Goal: Task Accomplishment & Management: Manage account settings

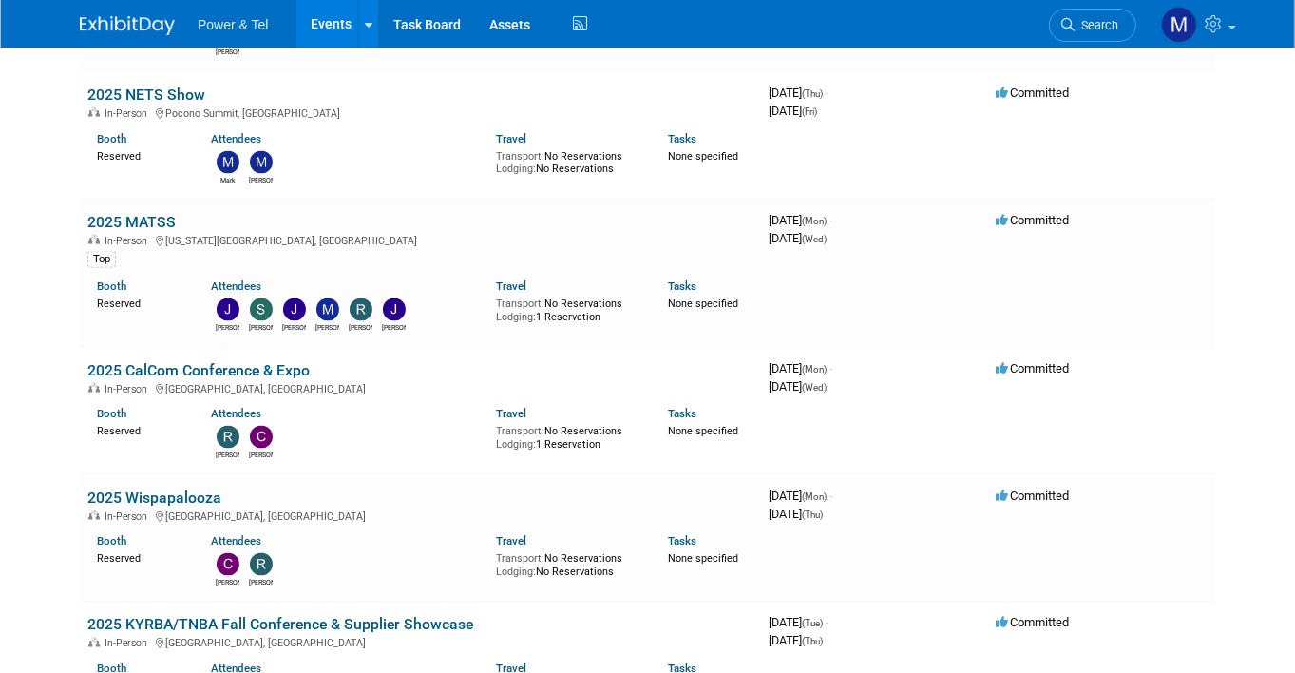
scroll to position [2640, 0]
click at [138, 212] on link "2025 MATSS" at bounding box center [131, 221] width 88 height 18
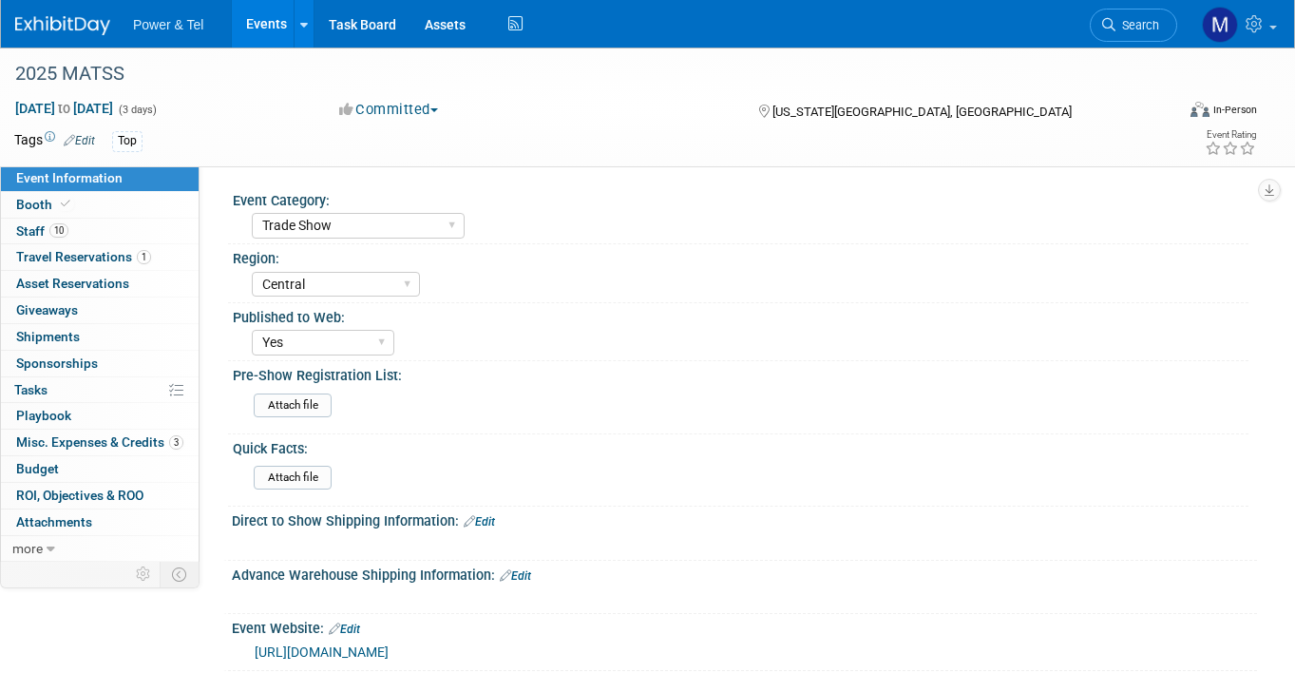
select select "Trade Show"
select select "Central"
select select "Yes"
click at [73, 200] on link "Booth" at bounding box center [100, 205] width 198 height 26
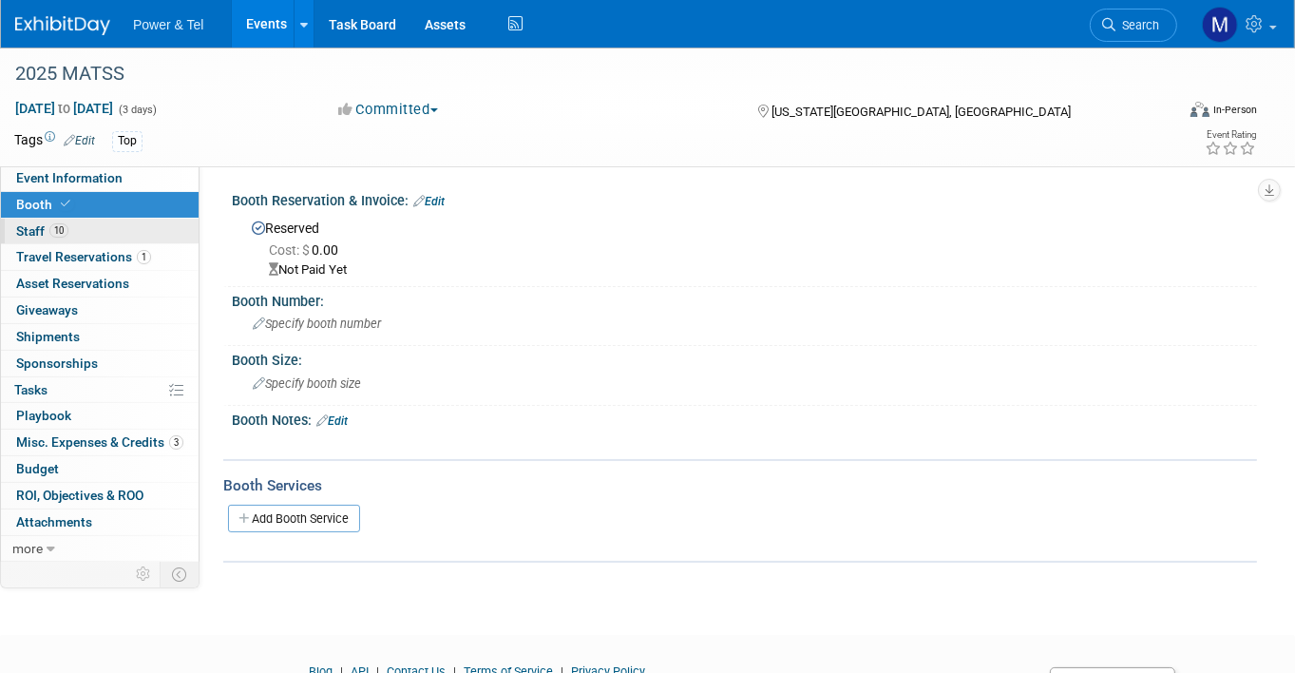
click at [85, 234] on link "10 Staff 10" at bounding box center [100, 232] width 198 height 26
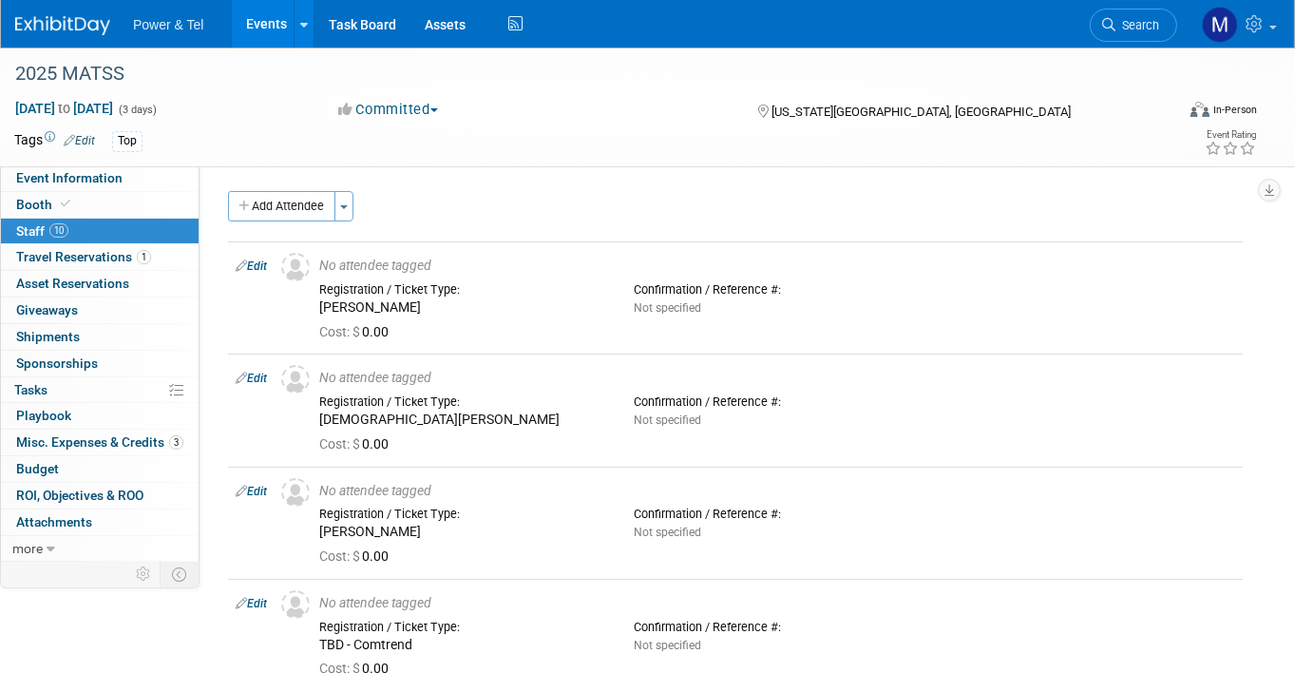
click at [86, 628] on div "Event Information Event Info Booth Booth 10 Staff 10 Staff 1 Travel Reservation…" at bounding box center [647, 640] width 1295 height 1184
click at [1125, 41] on li "Search" at bounding box center [1133, 23] width 87 height 47
click at [1149, 22] on span "Search" at bounding box center [1137, 25] width 44 height 14
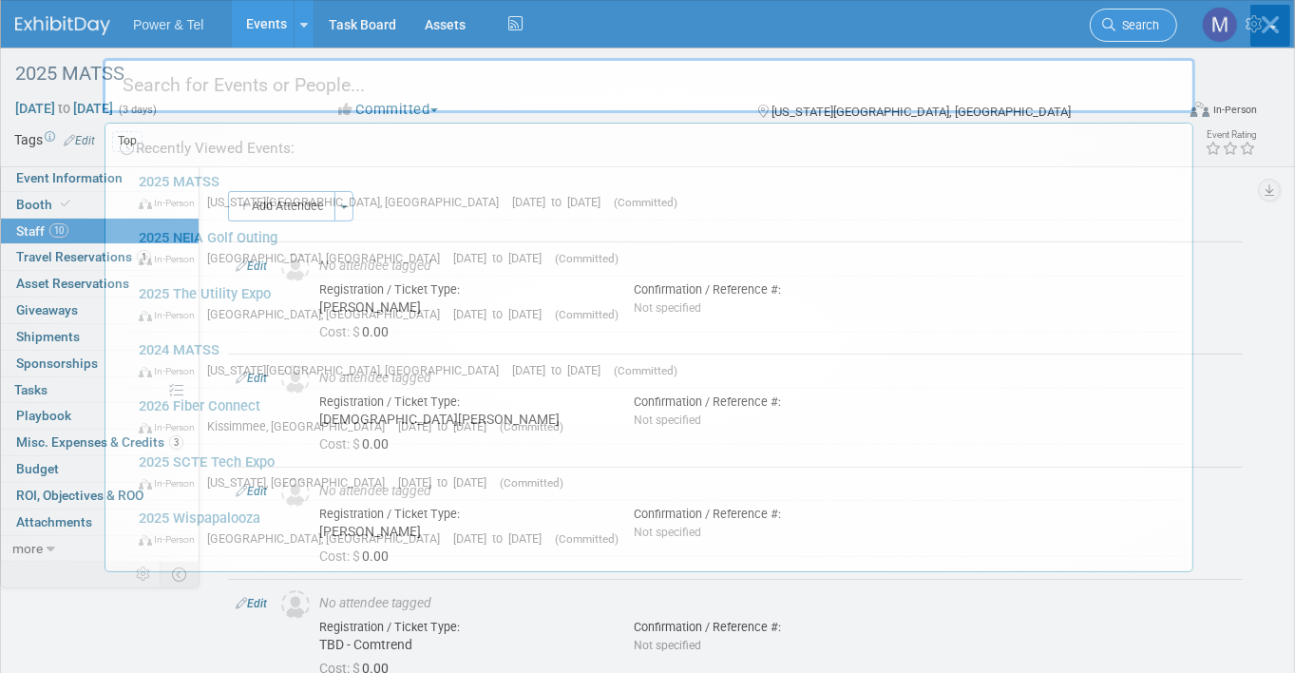
type input "n"
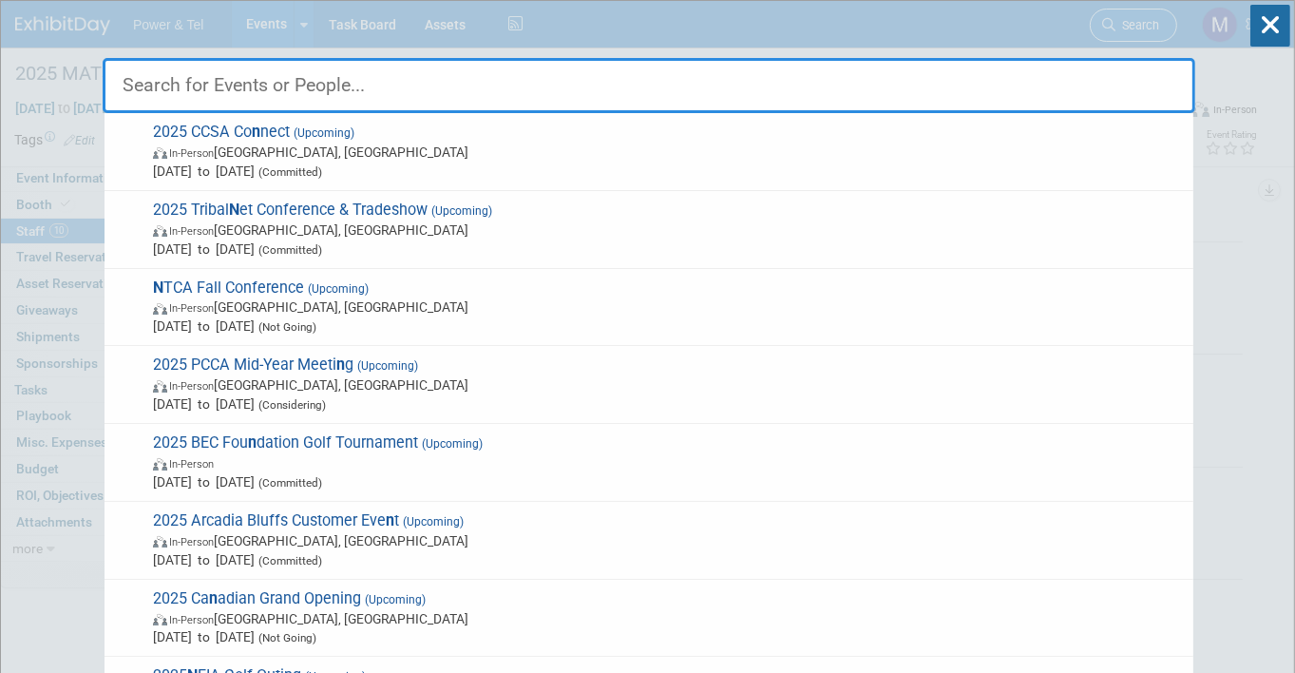
type input "m"
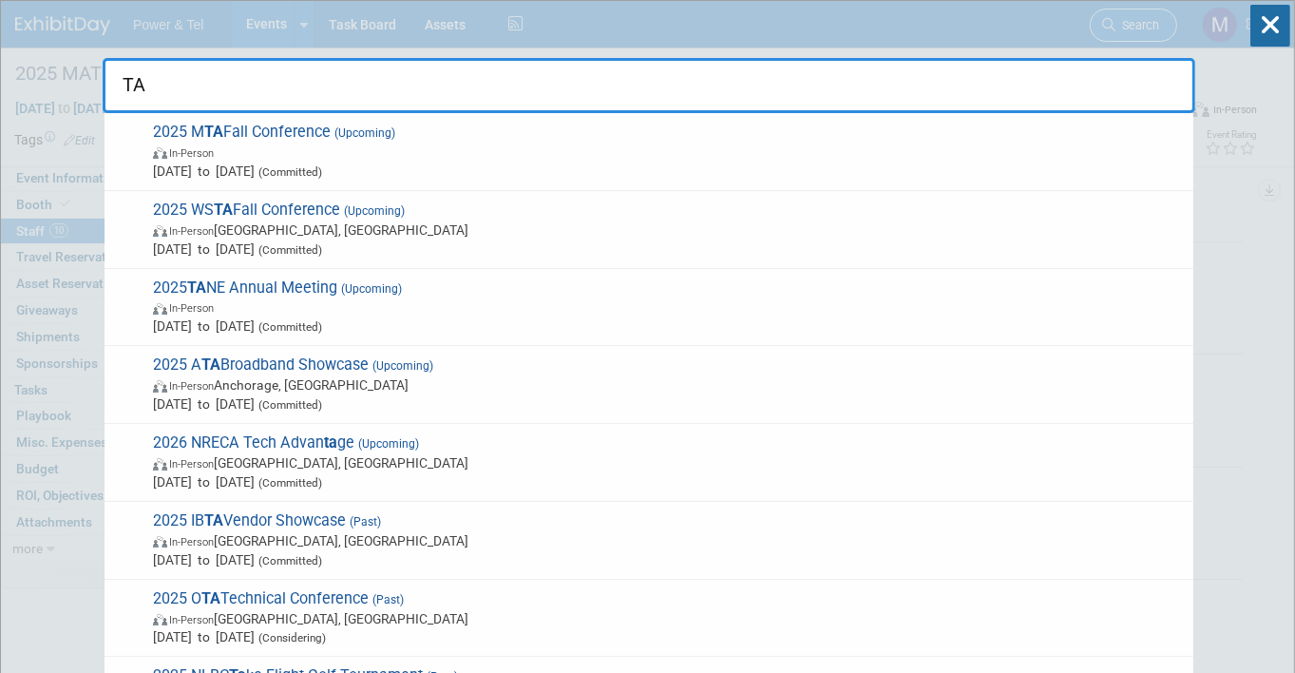
type input "T"
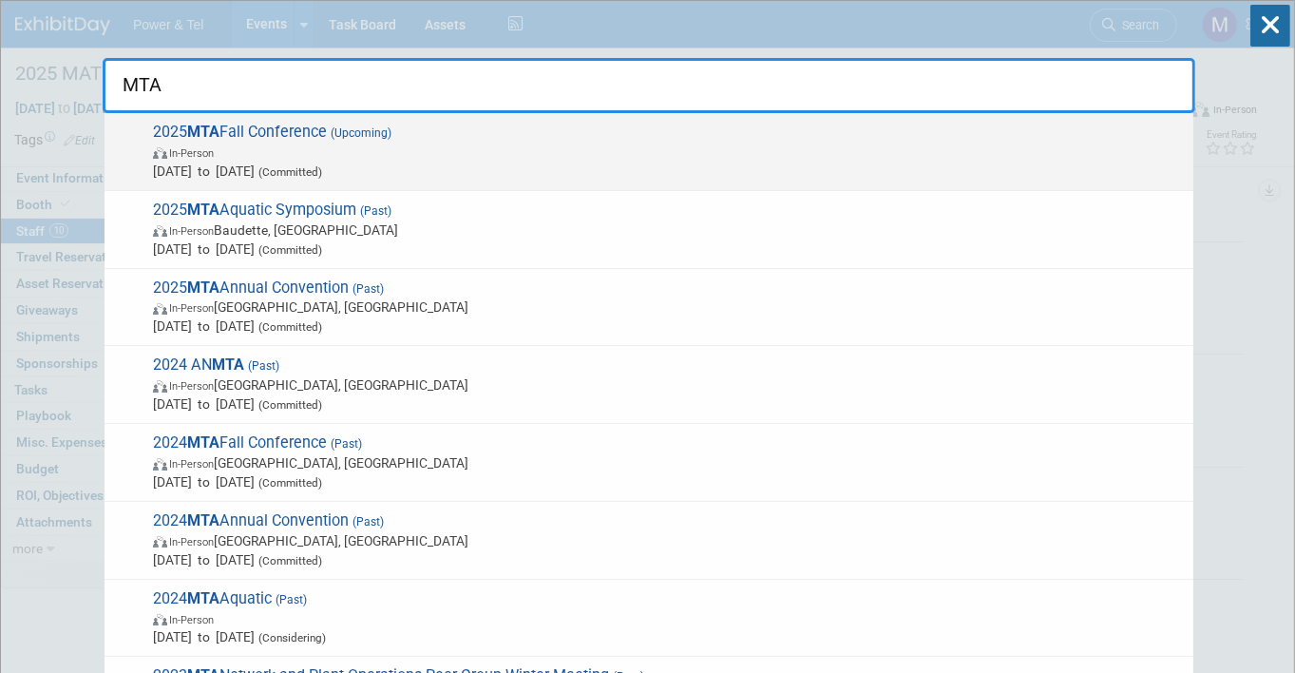
type input "MTA"
click at [303, 148] on span "In-Person" at bounding box center [668, 152] width 1031 height 19
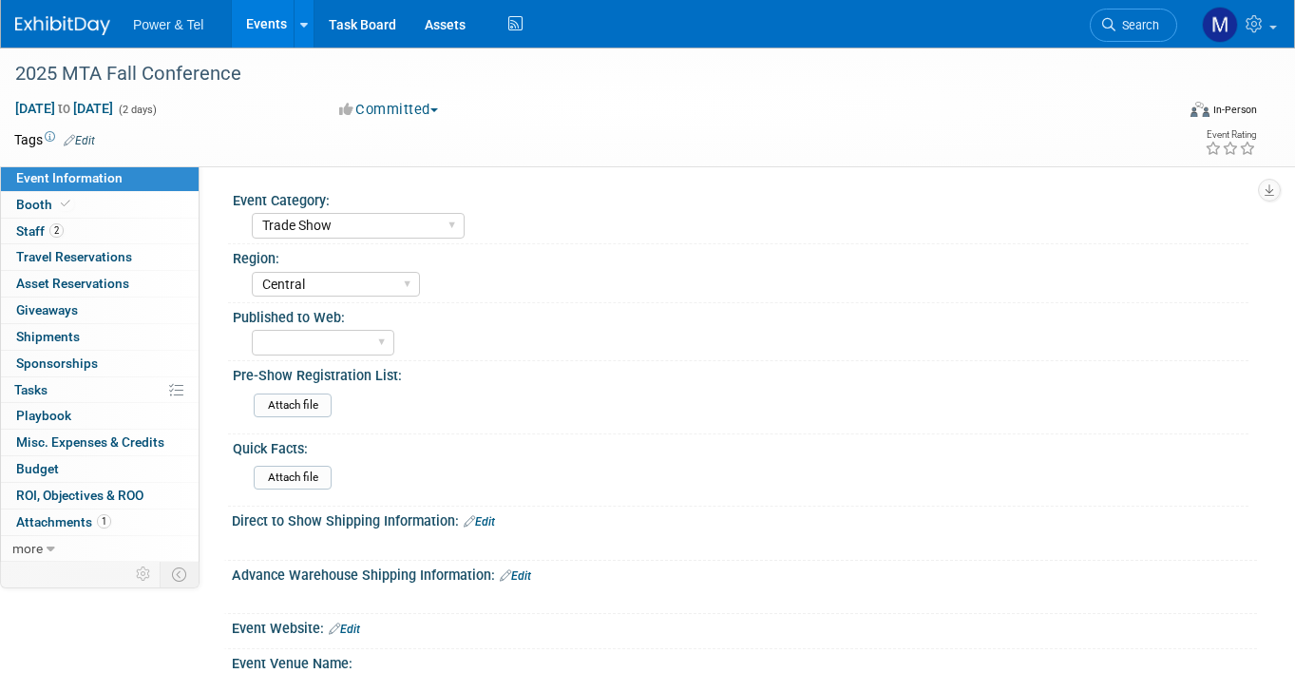
select select "Trade Show"
select select "Central"
click at [87, 273] on link "0 Asset Reservations 0" at bounding box center [100, 284] width 198 height 26
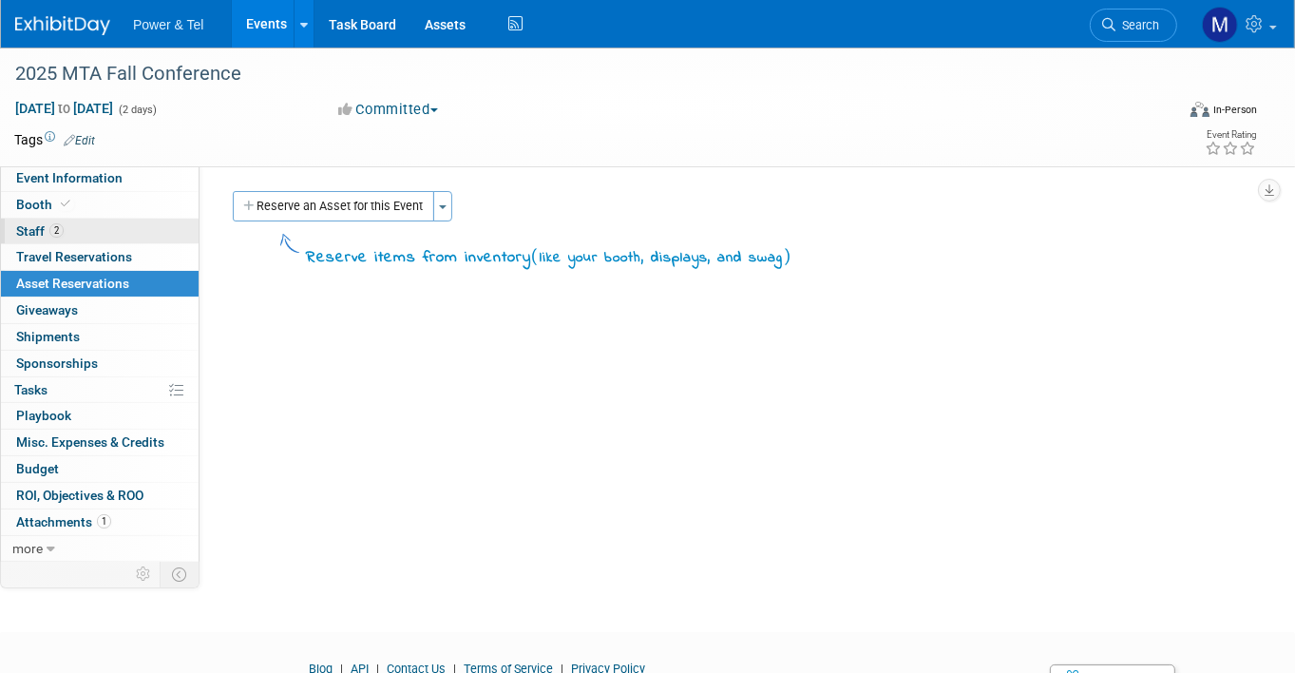
click at [148, 232] on link "2 Staff 2" at bounding box center [100, 232] width 198 height 26
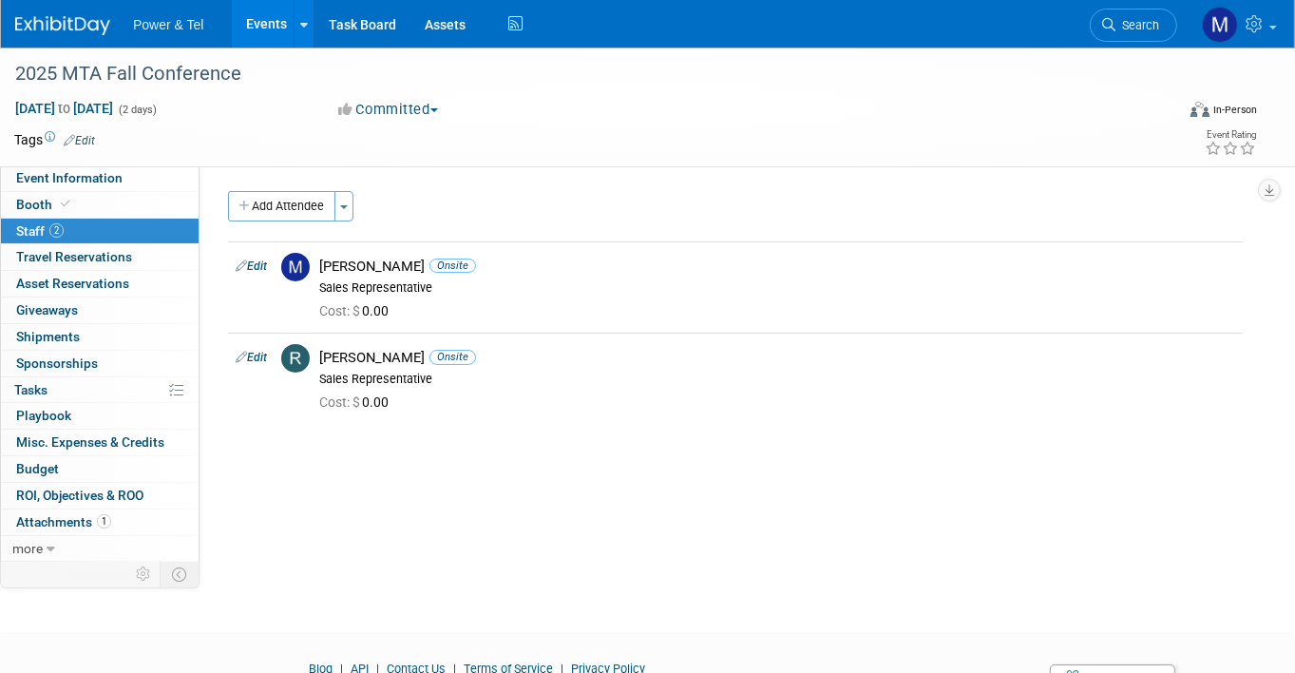
click at [81, 603] on body "Power & Tel Events Add Event Bulk Upload Events Shareable Event Boards Recently…" at bounding box center [647, 336] width 1295 height 673
click at [14, 114] on span "Oct 1, 2025 to Oct 2, 2025" at bounding box center [64, 108] width 100 height 17
select select "9"
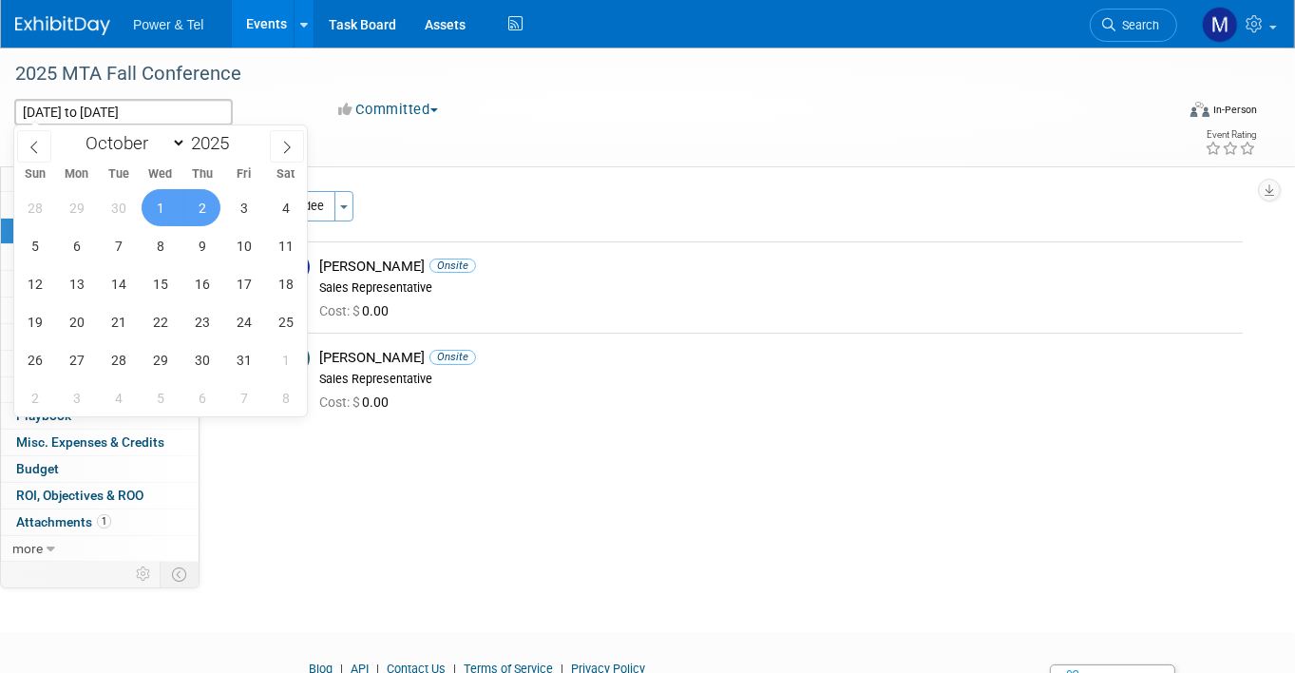
click at [115, 615] on body "Power & Tel Events Add Event Bulk Upload Events Shareable Event Boards Recently…" at bounding box center [647, 336] width 1295 height 673
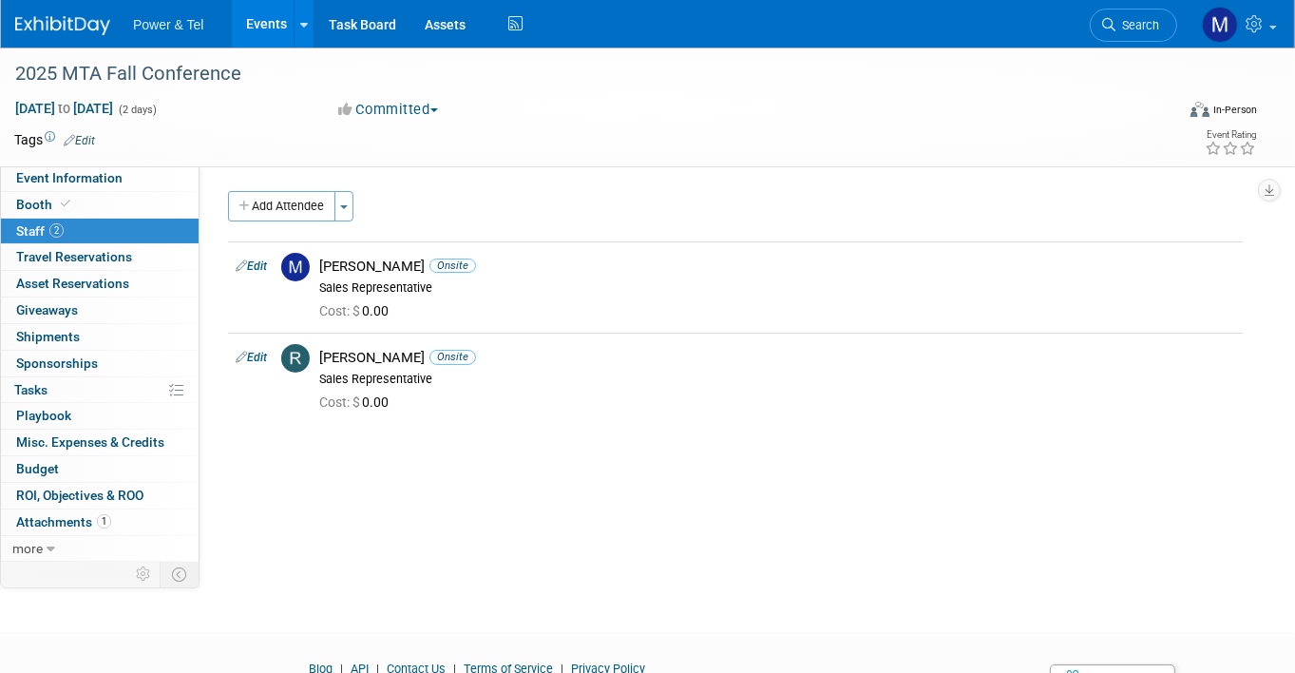
click at [1, 599] on body "Power & Tel Events Add Event Bulk Upload Events Shareable Event Boards Recently…" at bounding box center [647, 336] width 1295 height 673
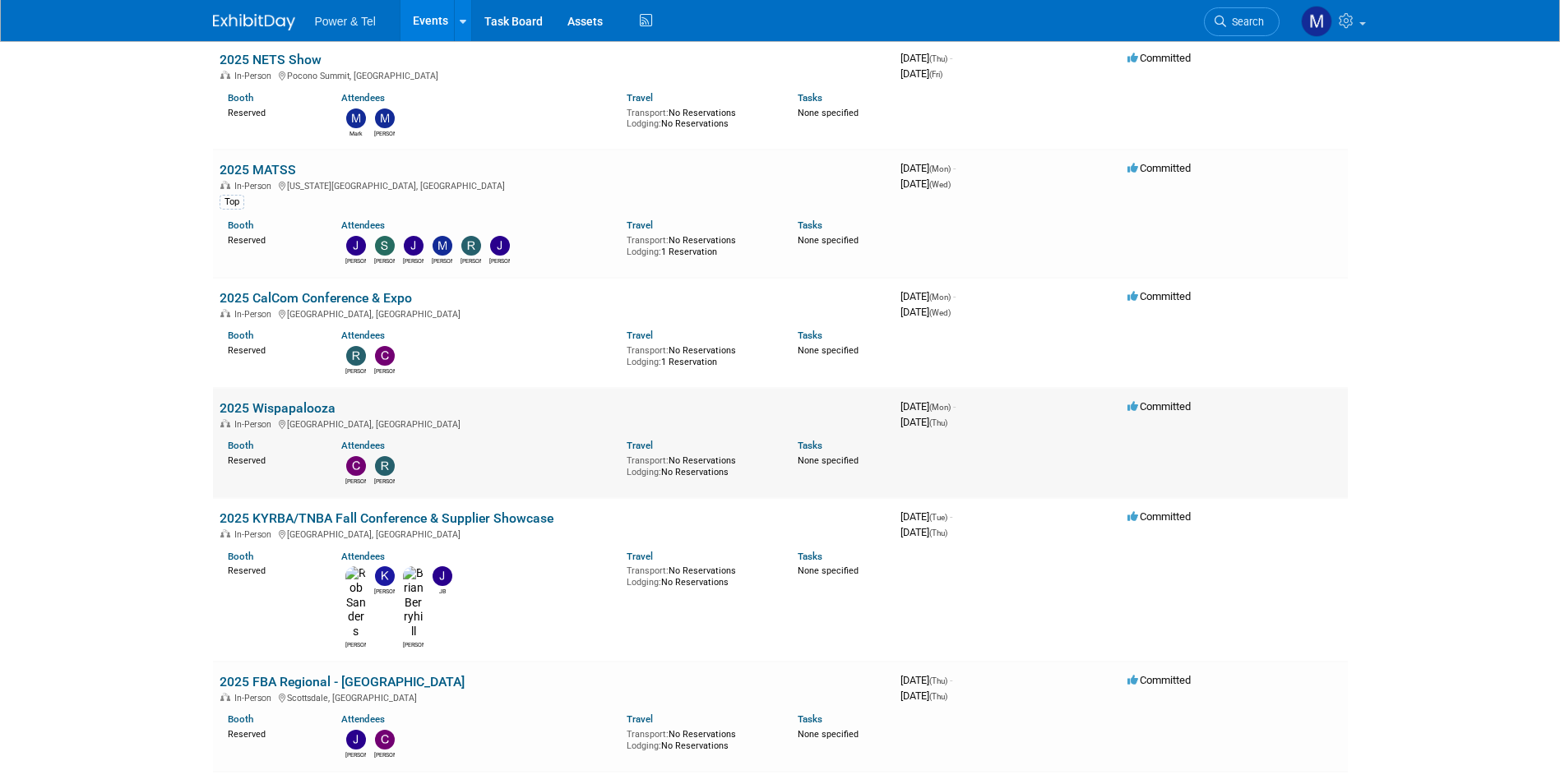
scroll to position [2306, 0]
click at [287, 402] on link "2025 Wispapalooza" at bounding box center [278, 409] width 116 height 16
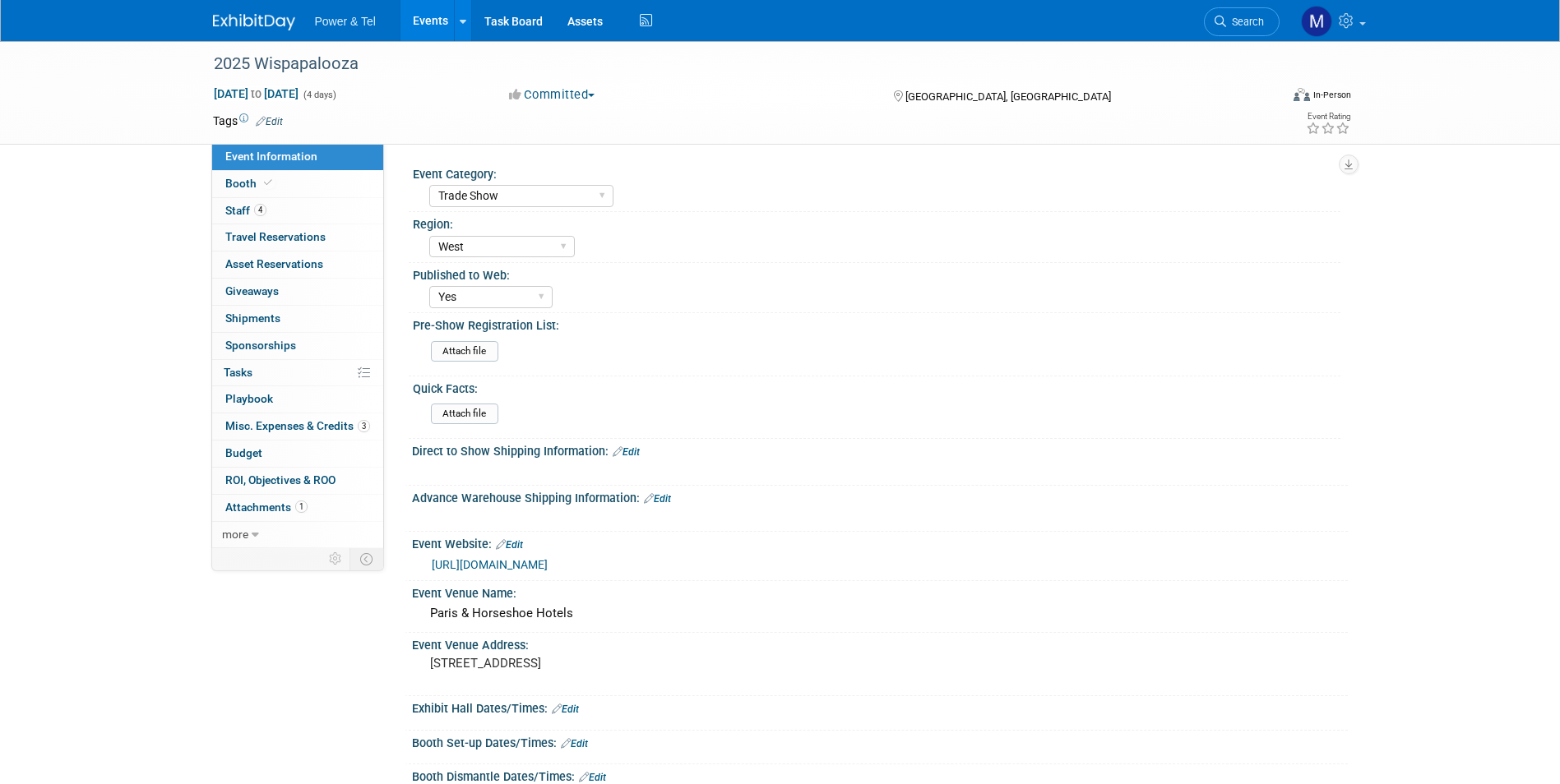
select select "Trade Show"
select select "West"
select select "Yes"
click at [365, 418] on link "3 Misc. Expenses & Credits 3" at bounding box center [298, 427] width 171 height 26
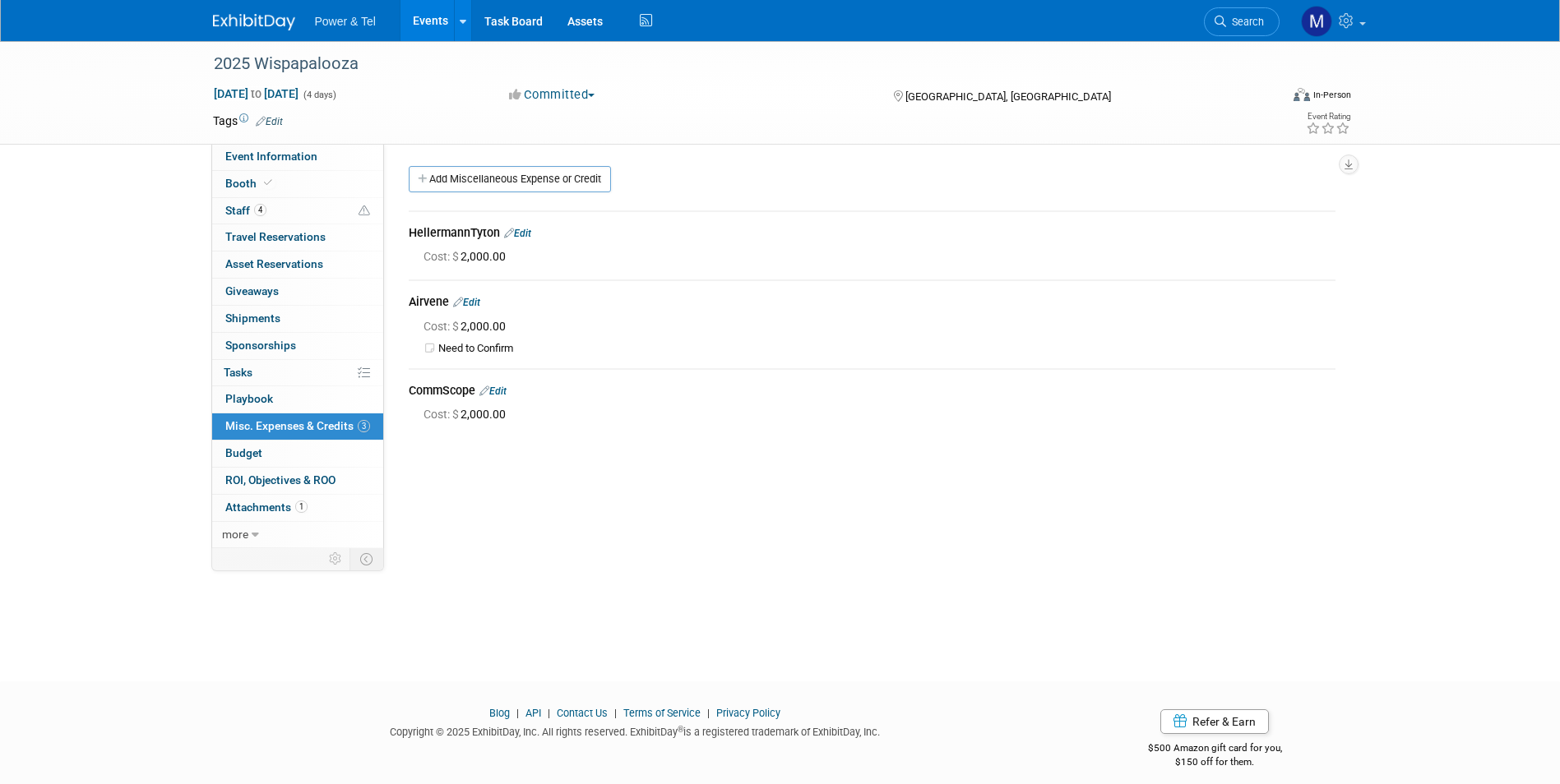
click at [479, 303] on link "Edit" at bounding box center [466, 302] width 27 height 11
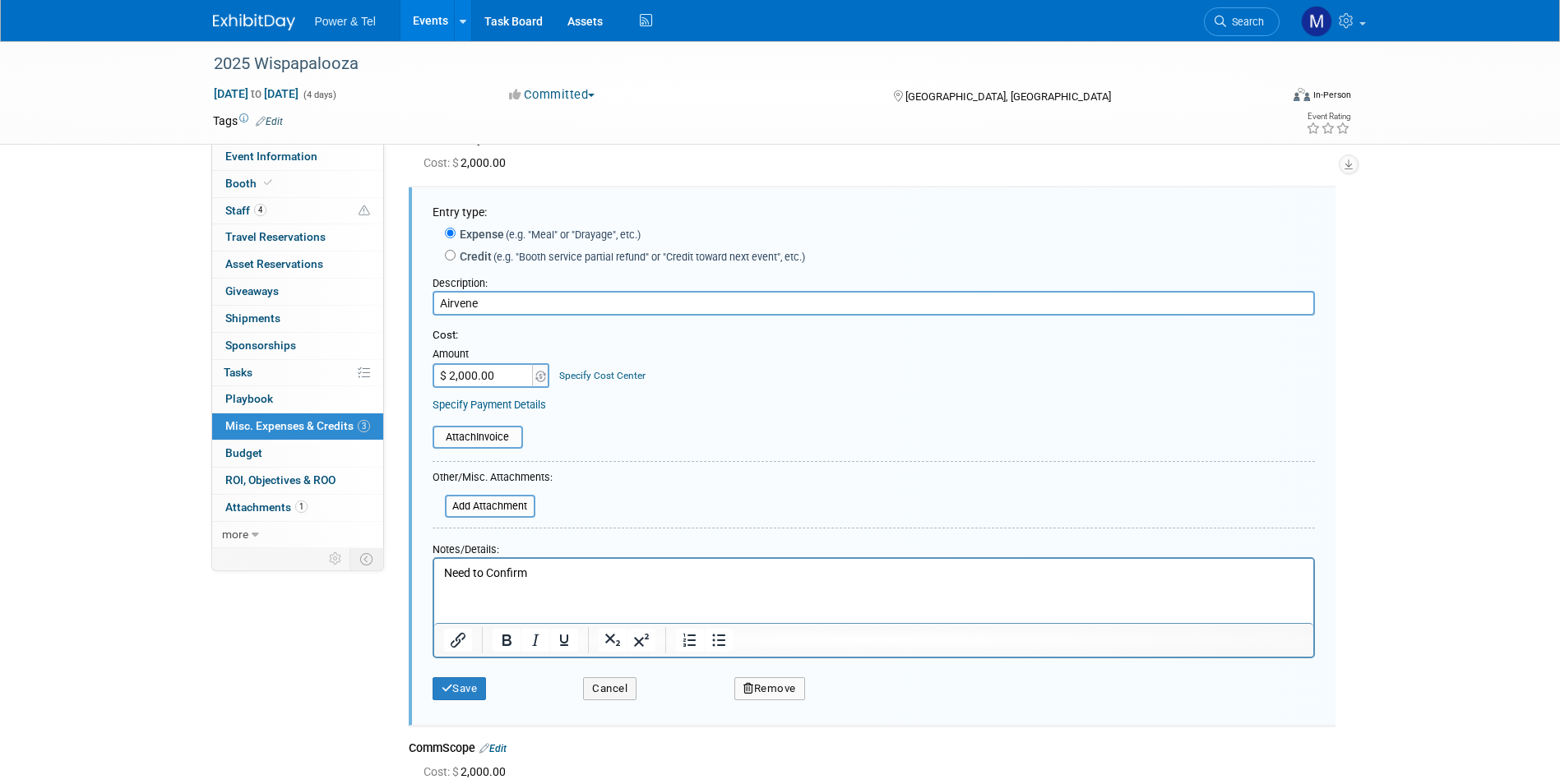
click at [765, 690] on button "Remove" at bounding box center [770, 689] width 71 height 23
click at [860, 704] on link "Yes" at bounding box center [861, 702] width 48 height 26
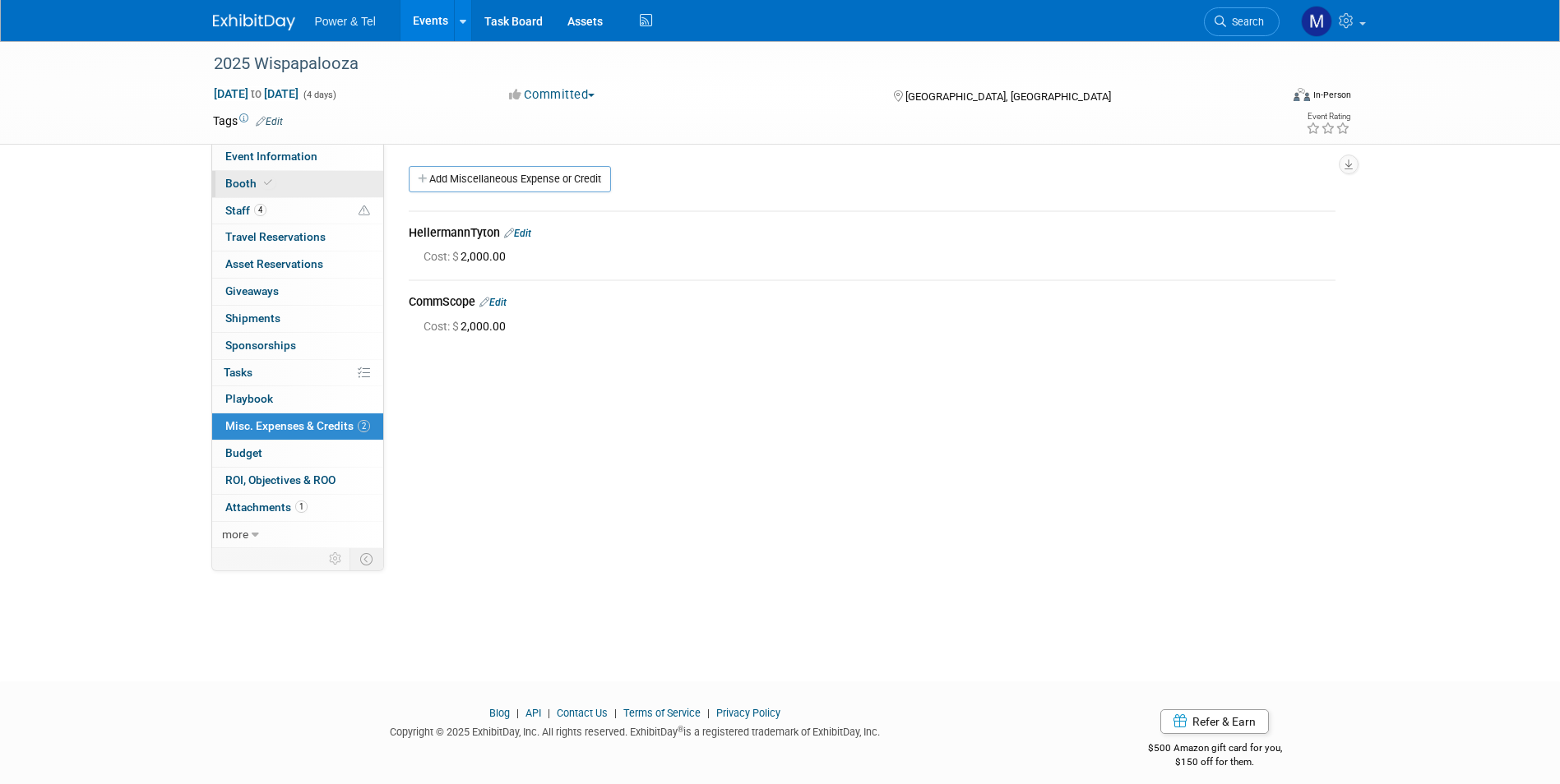
click at [305, 194] on link "Booth" at bounding box center [298, 184] width 171 height 26
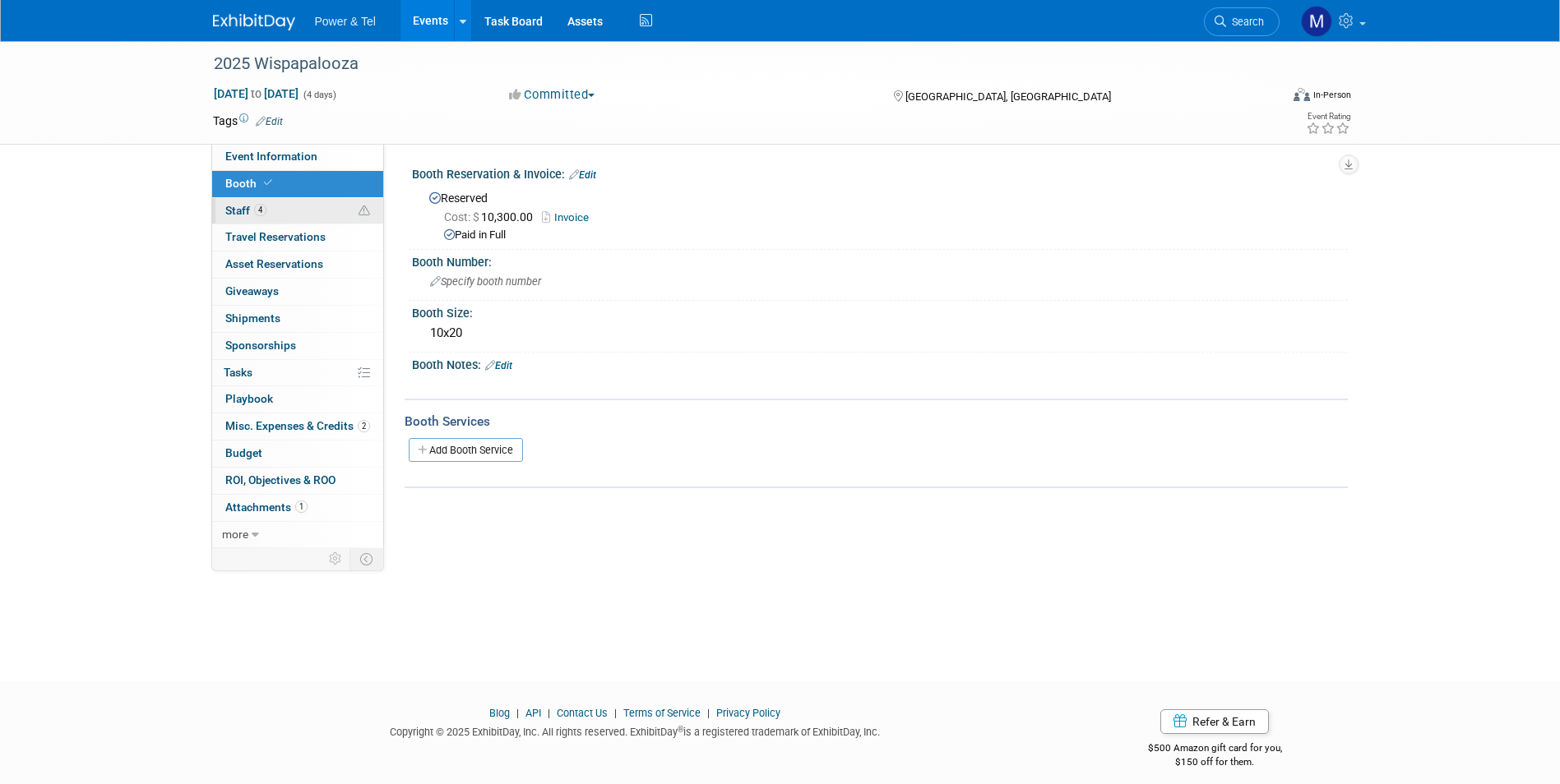
click at [305, 198] on link "4 Staff 4" at bounding box center [298, 211] width 171 height 26
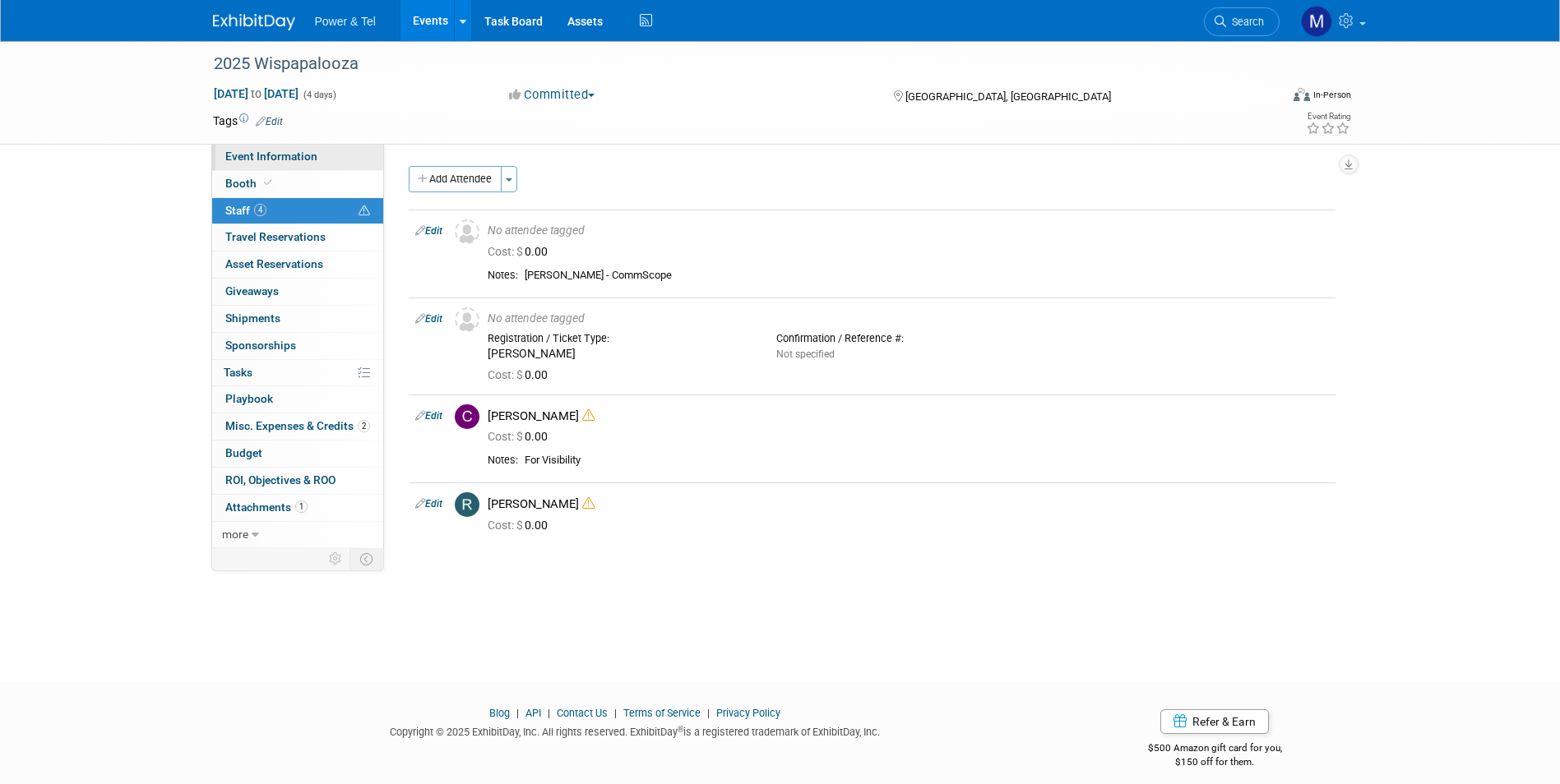
click at [300, 148] on link "Event Information" at bounding box center [298, 157] width 171 height 26
select select "Trade Show"
select select "West"
select select "Yes"
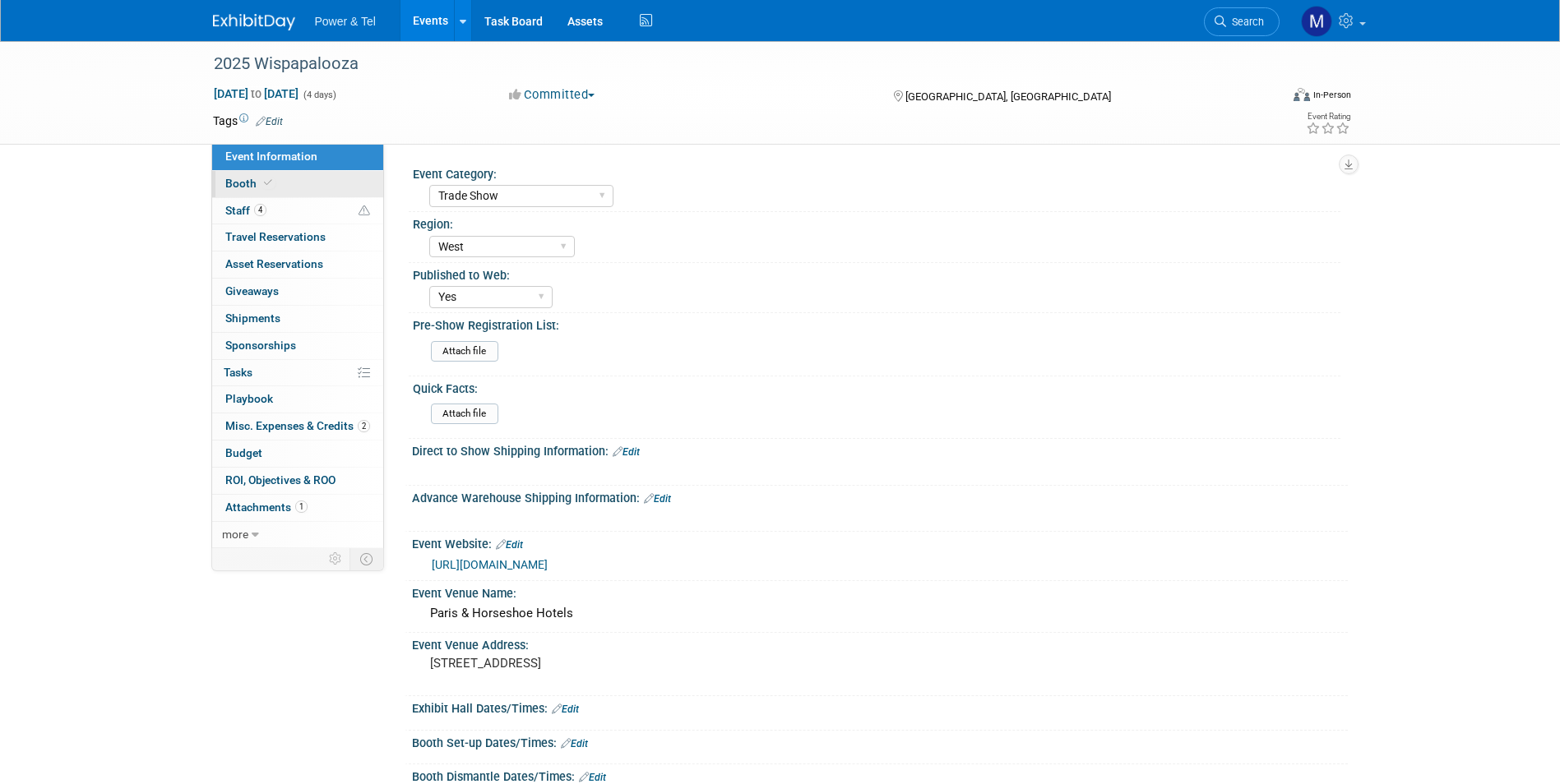
click at [321, 182] on link "Booth" at bounding box center [298, 184] width 171 height 26
